Goal: Check status

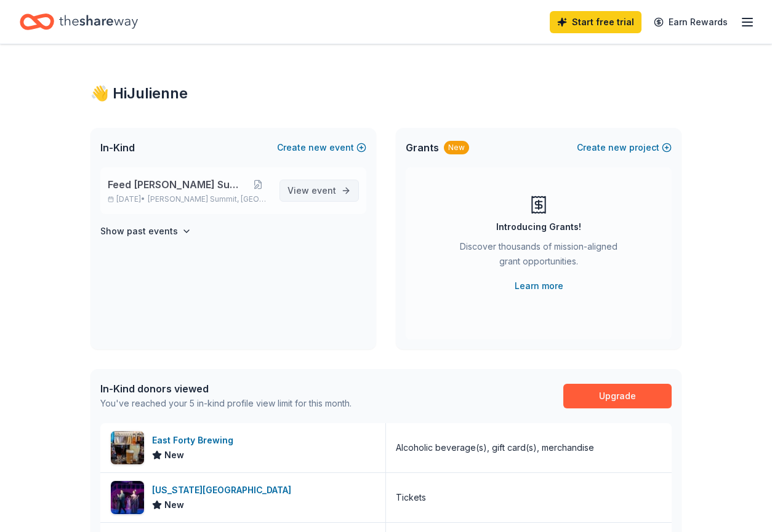
click at [329, 194] on span "event" at bounding box center [323, 190] width 25 height 10
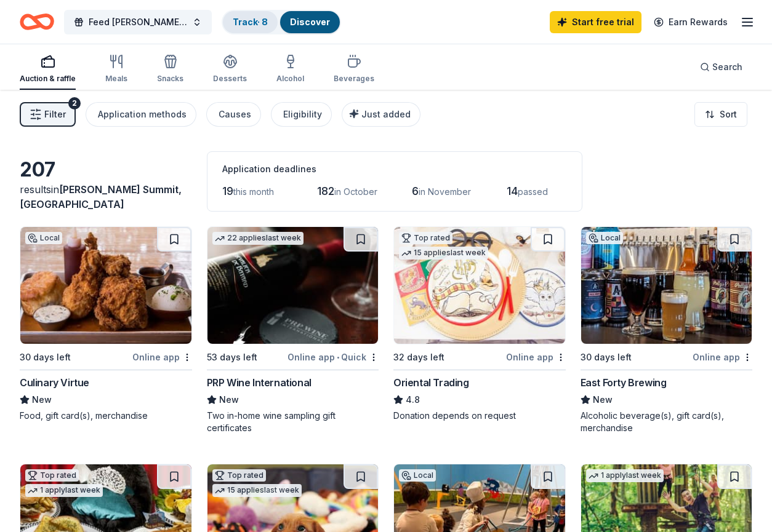
click at [233, 18] on link "Track · 8" at bounding box center [250, 22] width 35 height 10
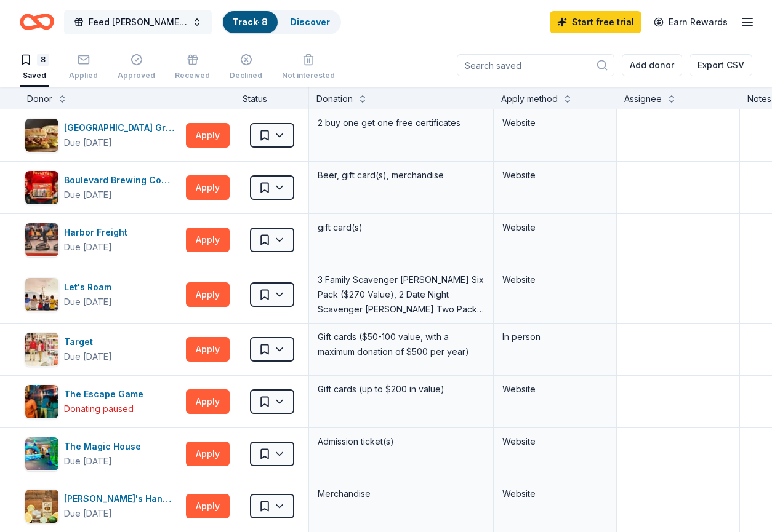
click at [149, 24] on span "Feed [PERSON_NAME] Summit" at bounding box center [138, 22] width 98 height 15
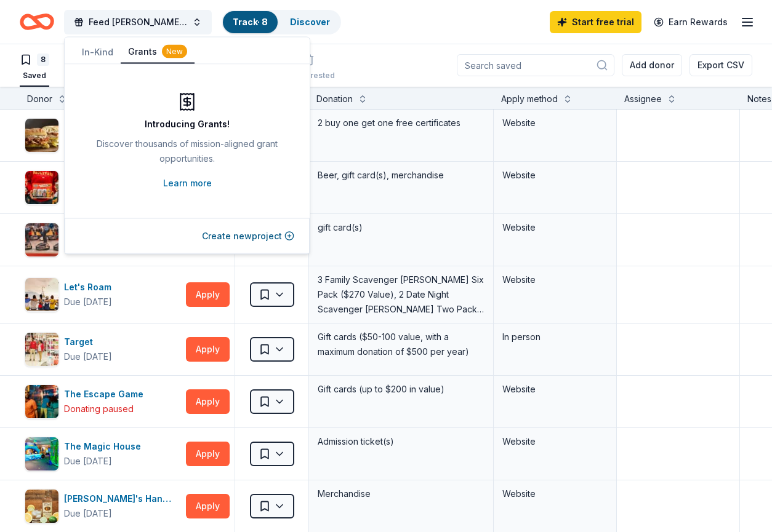
click at [140, 52] on button "Grants New" at bounding box center [158, 52] width 74 height 23
click at [103, 50] on button "In-Kind" at bounding box center [97, 52] width 46 height 22
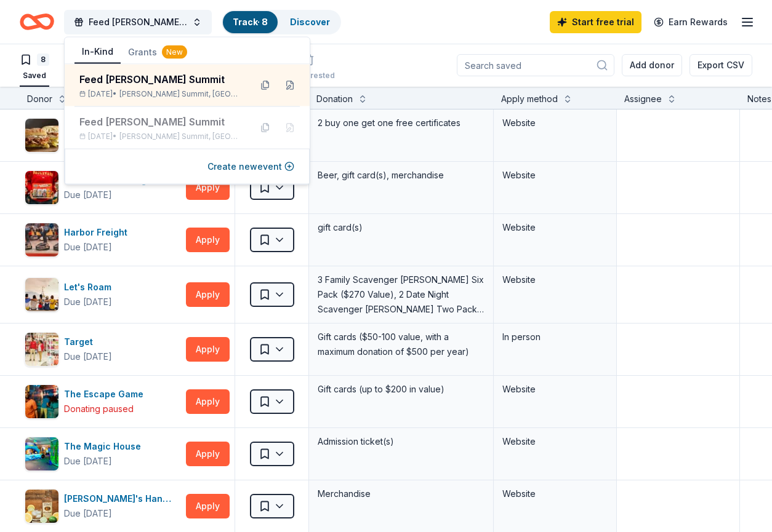
click at [391, 22] on div "Feed Lee’s Summit Track · 8 Discover Start free trial Earn Rewards" at bounding box center [386, 21] width 733 height 29
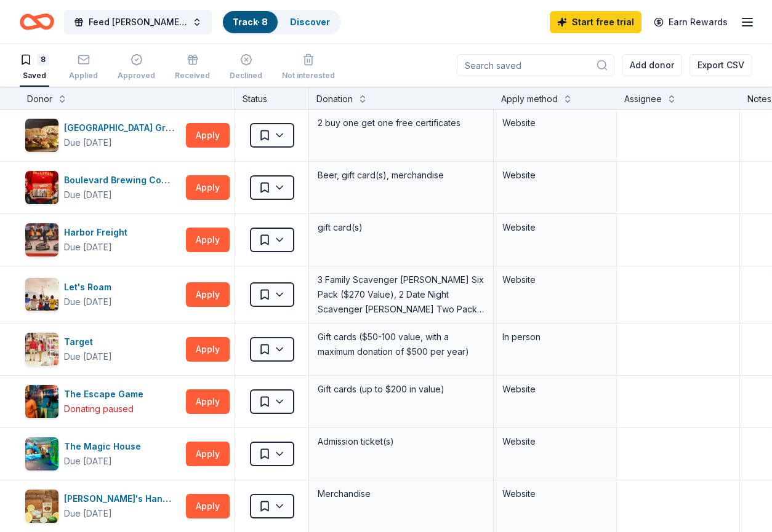
click at [748, 24] on icon "button" at bounding box center [747, 22] width 15 height 15
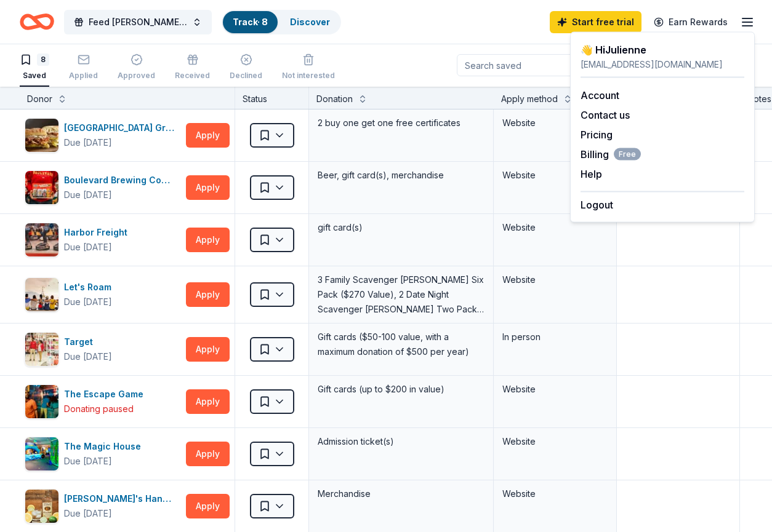
click at [494, 32] on div "Feed Lee’s Summit Track · 8 Discover Start free trial Earn Rewards" at bounding box center [386, 21] width 733 height 29
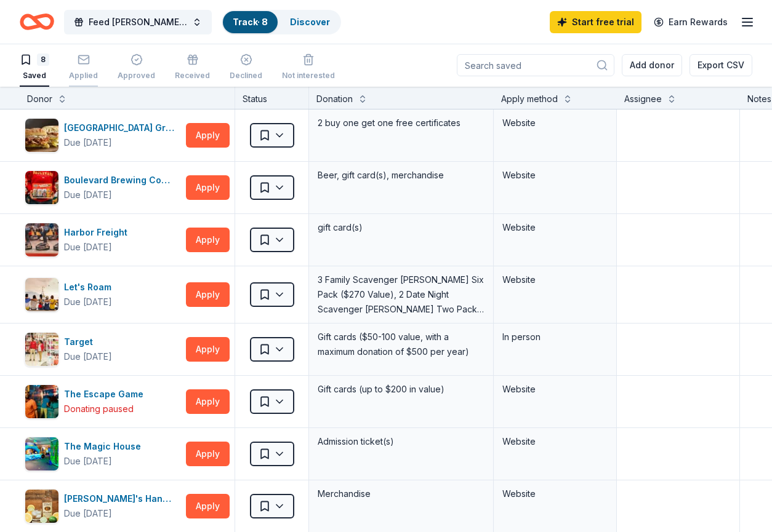
click at [86, 67] on div "Applied" at bounding box center [83, 67] width 29 height 27
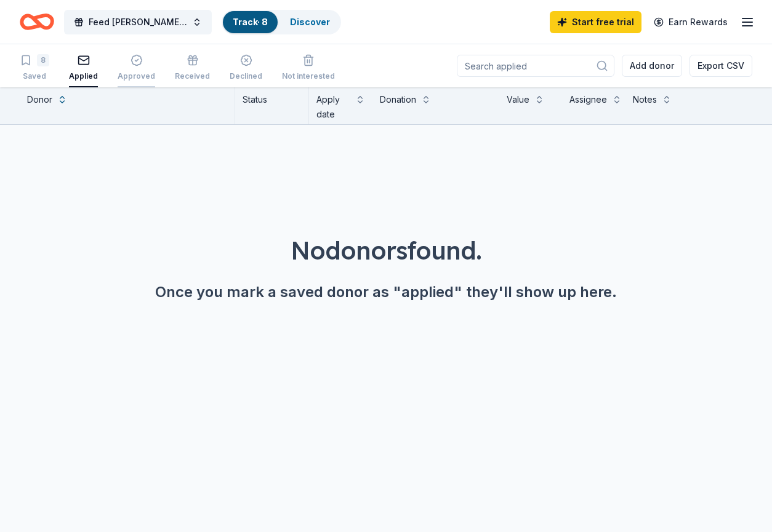
click at [137, 67] on div "Approved" at bounding box center [137, 67] width 38 height 27
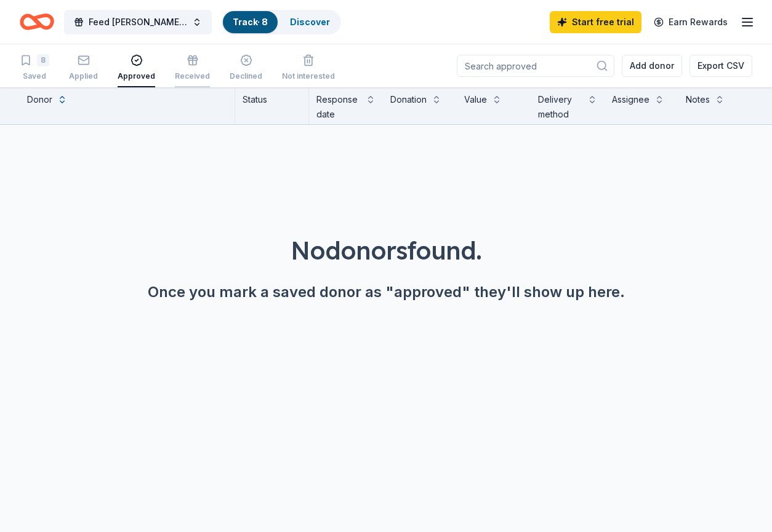
click at [188, 71] on div "Received" at bounding box center [192, 76] width 35 height 10
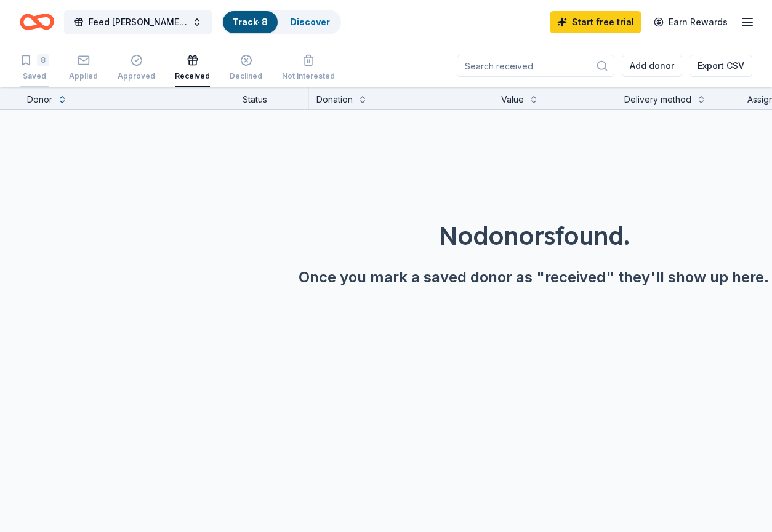
click at [34, 61] on div "8" at bounding box center [35, 60] width 30 height 12
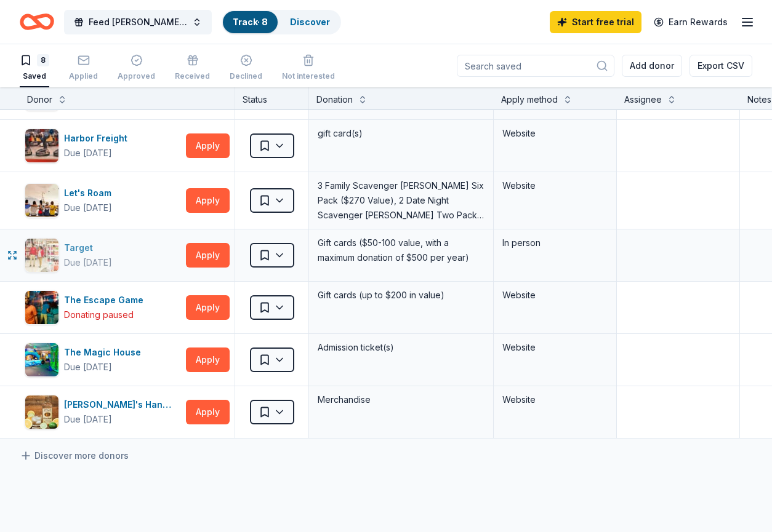
scroll to position [150, 0]
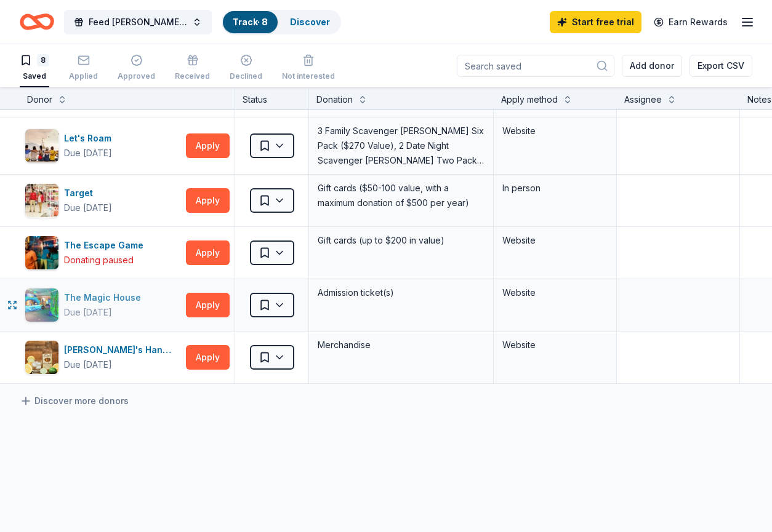
click at [107, 296] on div "The Magic House" at bounding box center [105, 298] width 82 height 15
